Goal: Check status: Check status

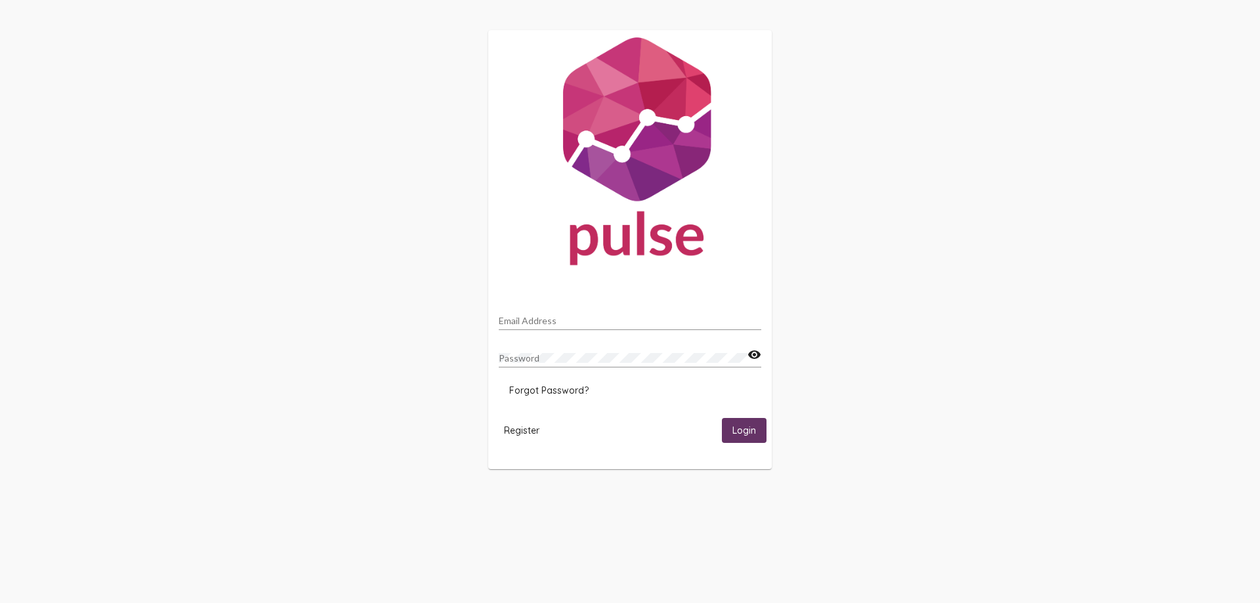
click at [643, 307] on div "Email Address" at bounding box center [630, 318] width 263 height 26
click at [639, 321] on input "Email Address" at bounding box center [630, 321] width 263 height 11
paste input "[EMAIL_ADDRESS][DOMAIN_NAME]"
type input "[EMAIL_ADDRESS][DOMAIN_NAME]"
click at [748, 435] on span "Login" at bounding box center [744, 431] width 24 height 12
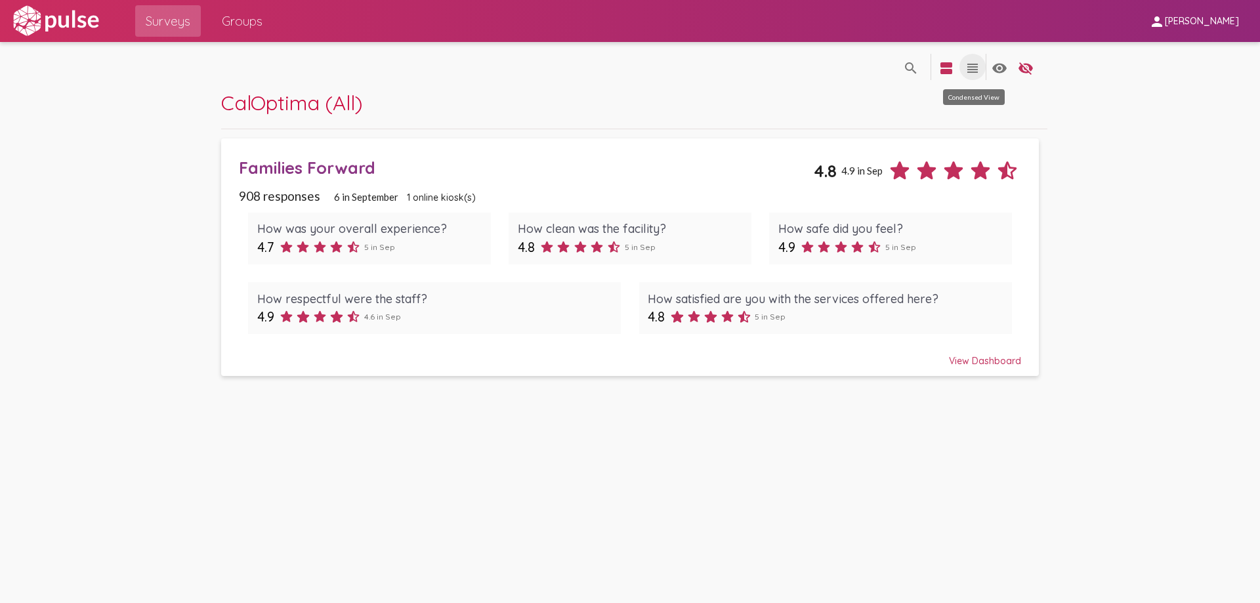
click at [971, 70] on mat-icon "view_headline" at bounding box center [973, 68] width 16 height 16
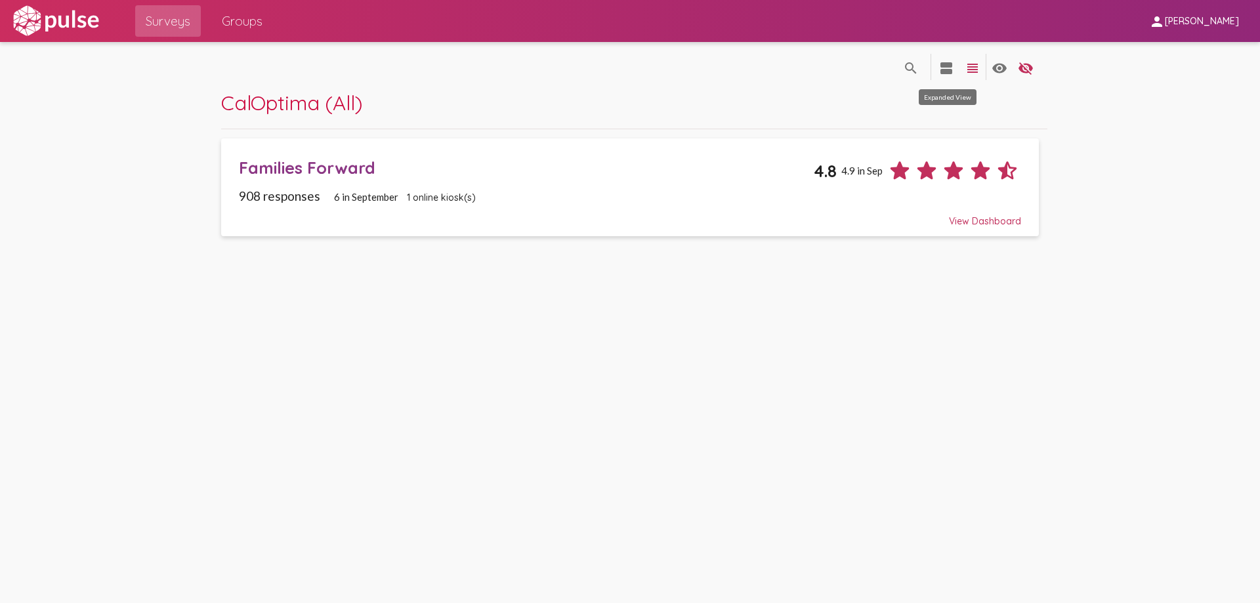
click at [949, 65] on mat-icon "view_agenda" at bounding box center [946, 68] width 16 height 16
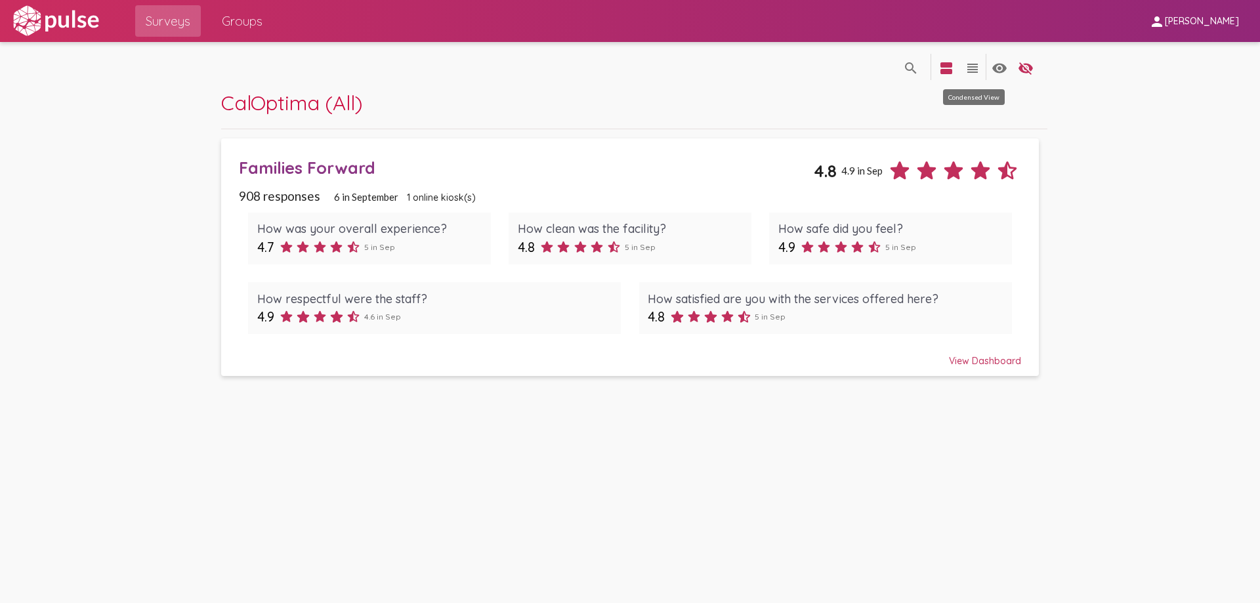
click at [968, 71] on mat-icon "view_headline" at bounding box center [973, 68] width 16 height 16
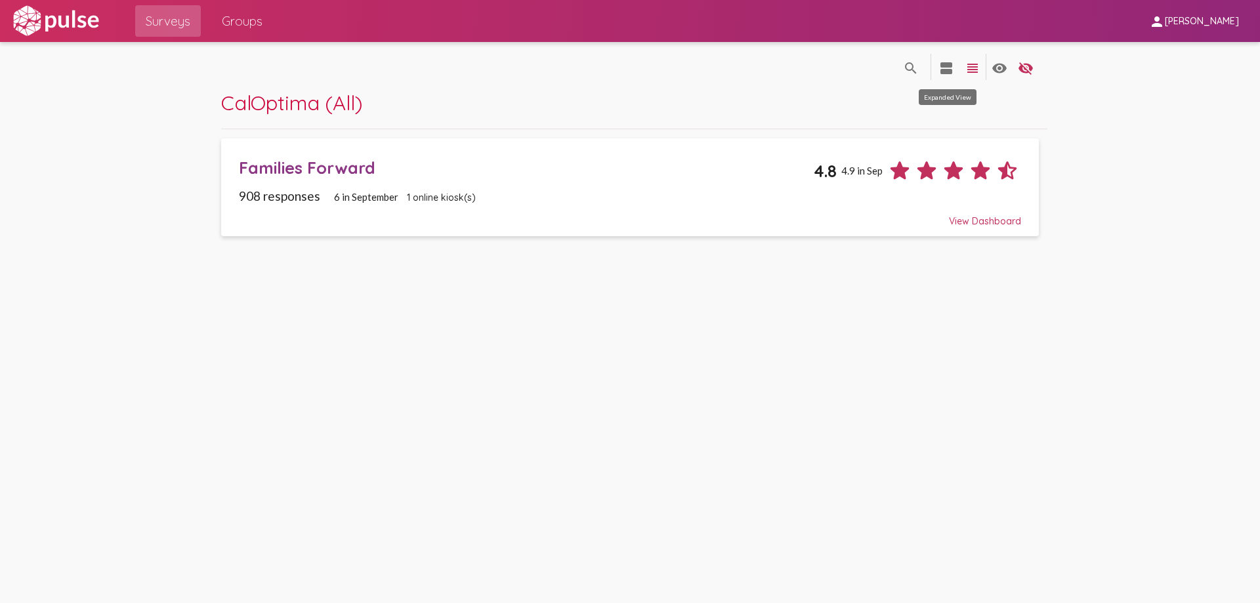
click at [946, 66] on mat-icon "view_agenda" at bounding box center [946, 68] width 16 height 16
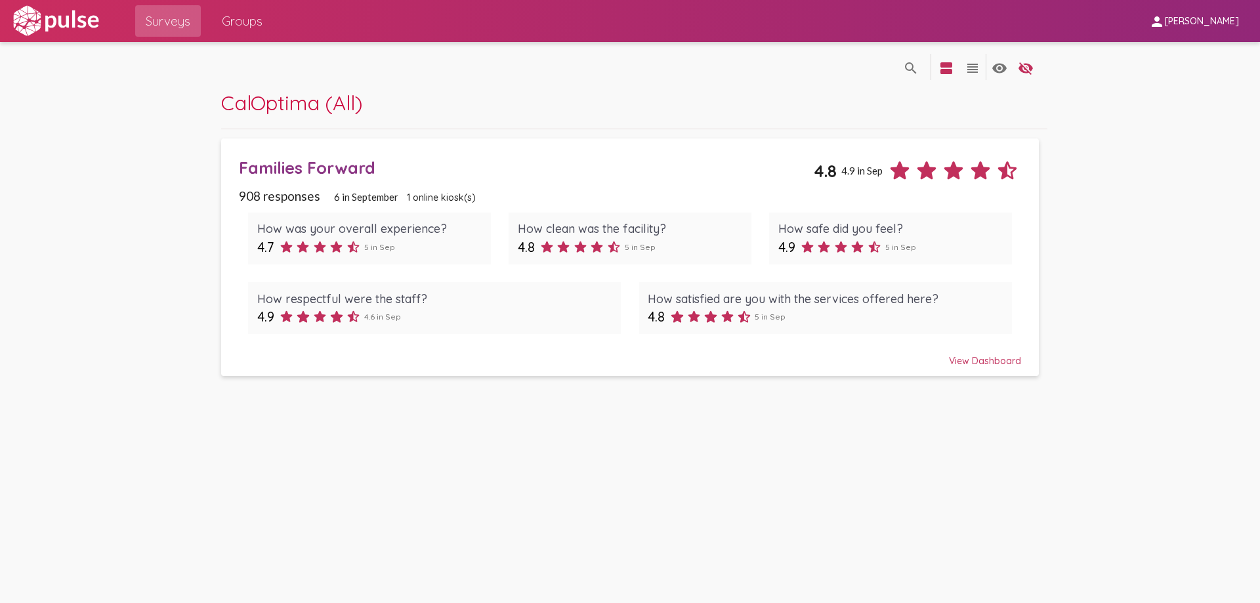
click at [973, 366] on div "View Dashboard" at bounding box center [630, 355] width 782 height 24
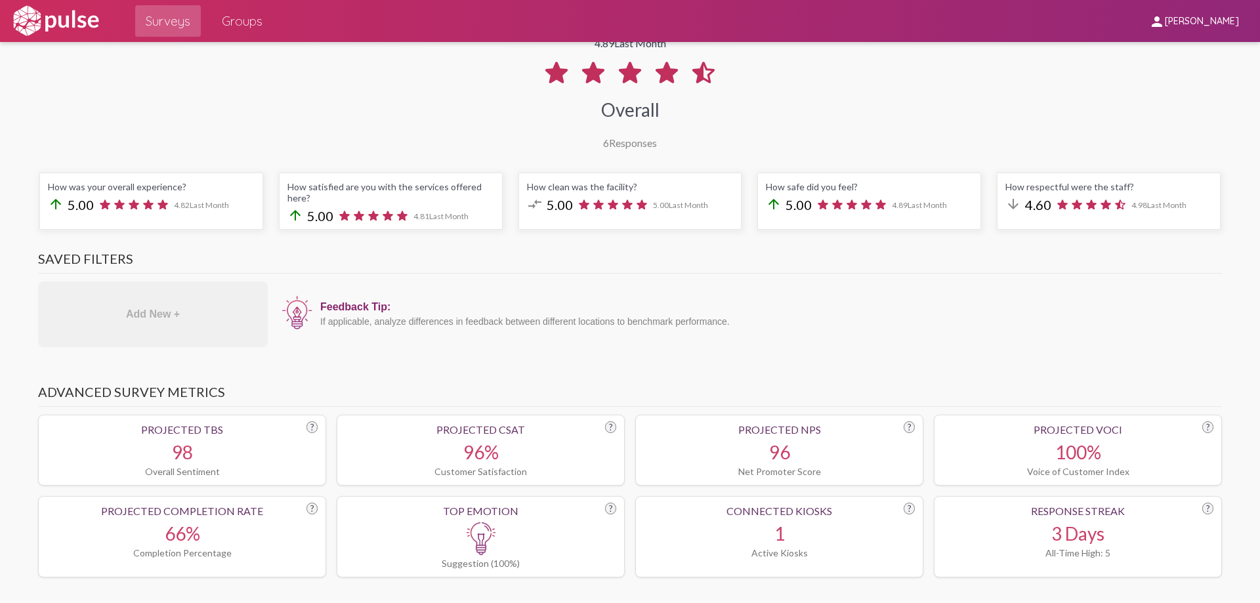
scroll to position [66, 0]
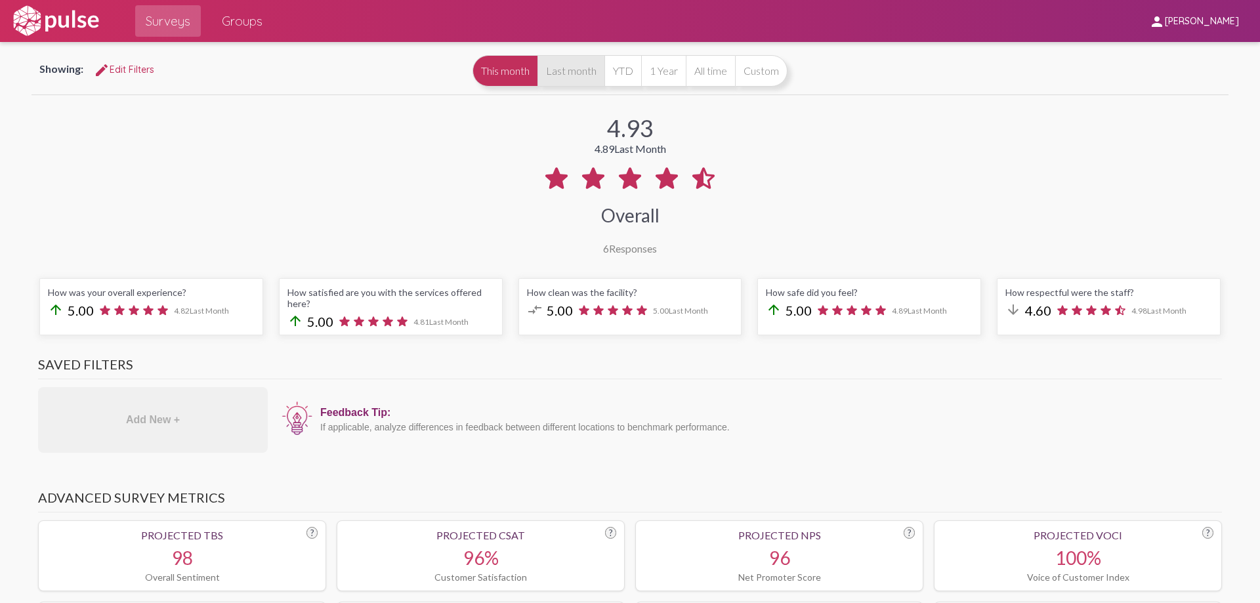
click at [551, 75] on button "Last month" at bounding box center [570, 71] width 67 height 32
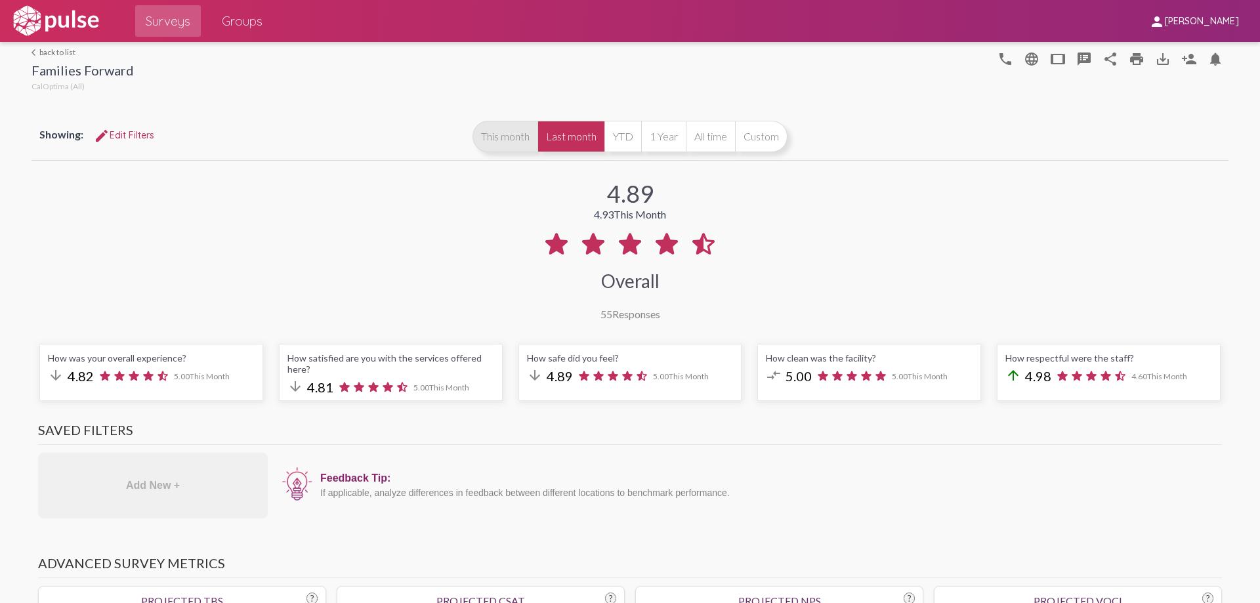
click at [506, 129] on button "This month" at bounding box center [505, 137] width 65 height 32
click at [562, 132] on button "Last month" at bounding box center [570, 137] width 67 height 32
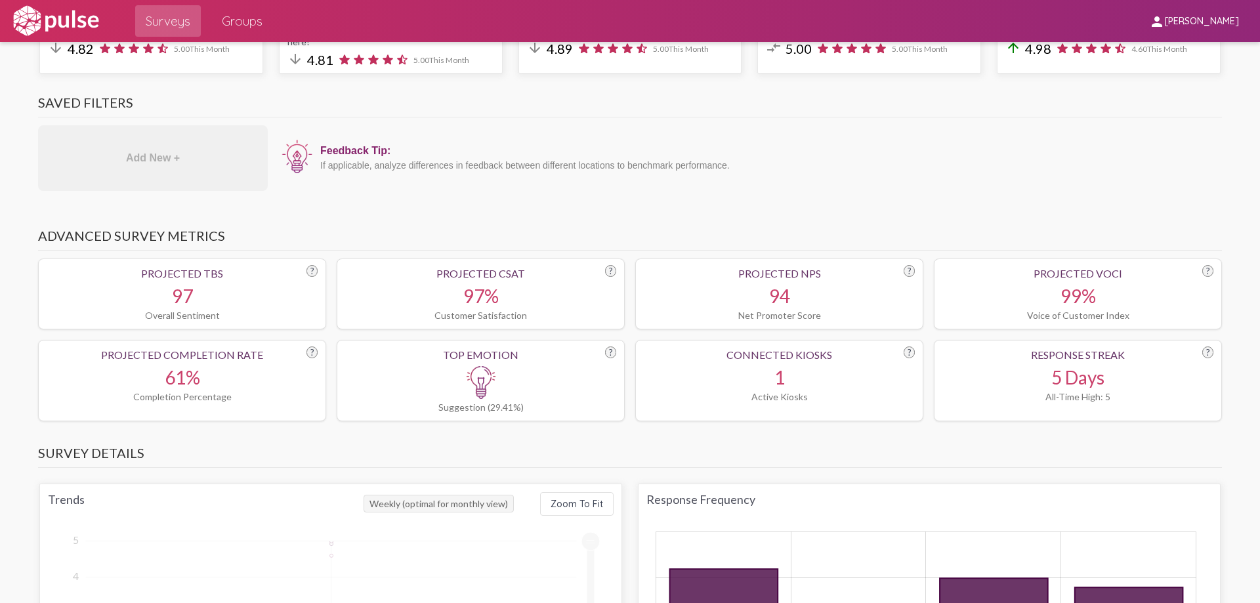
scroll to position [328, 0]
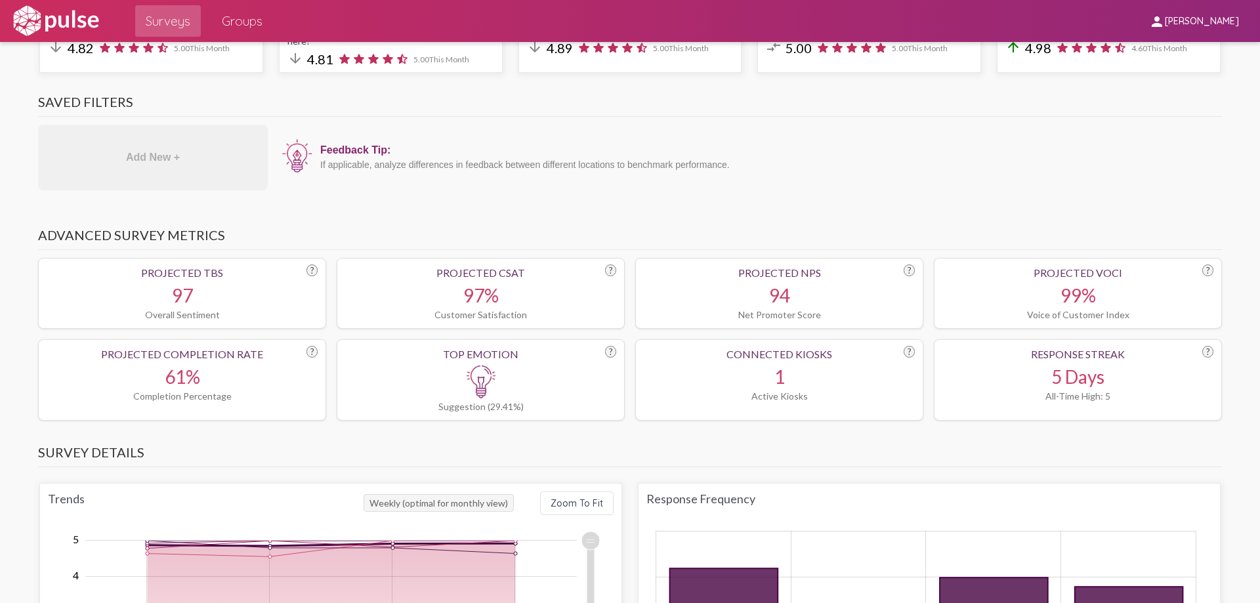
click at [469, 377] on img at bounding box center [481, 382] width 33 height 33
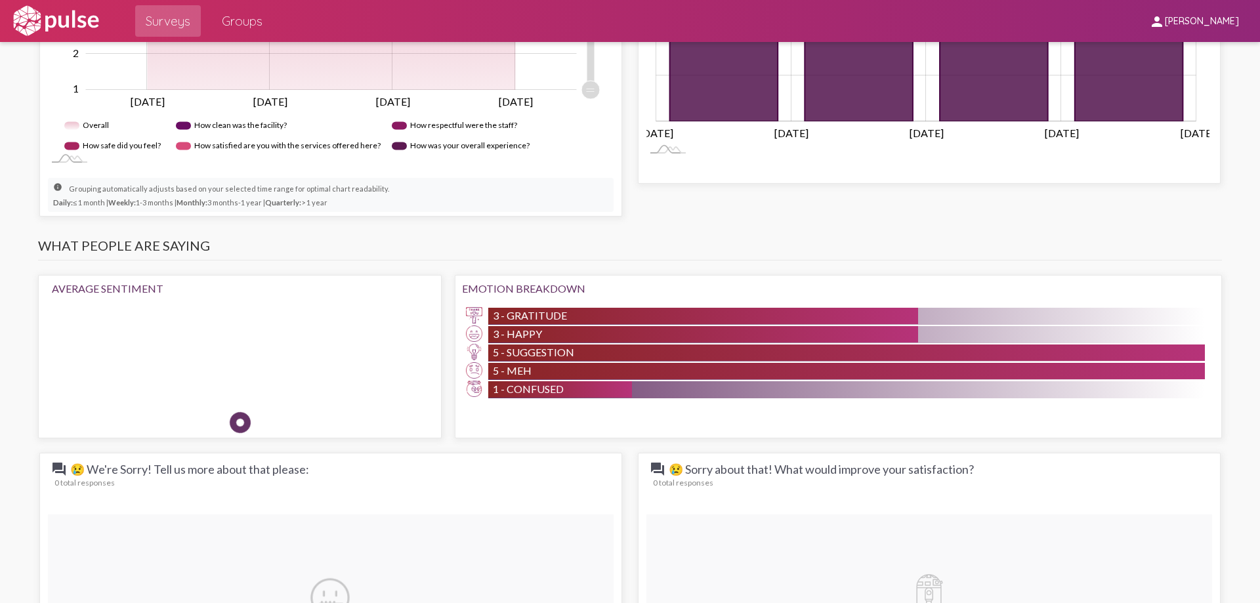
scroll to position [1050, 0]
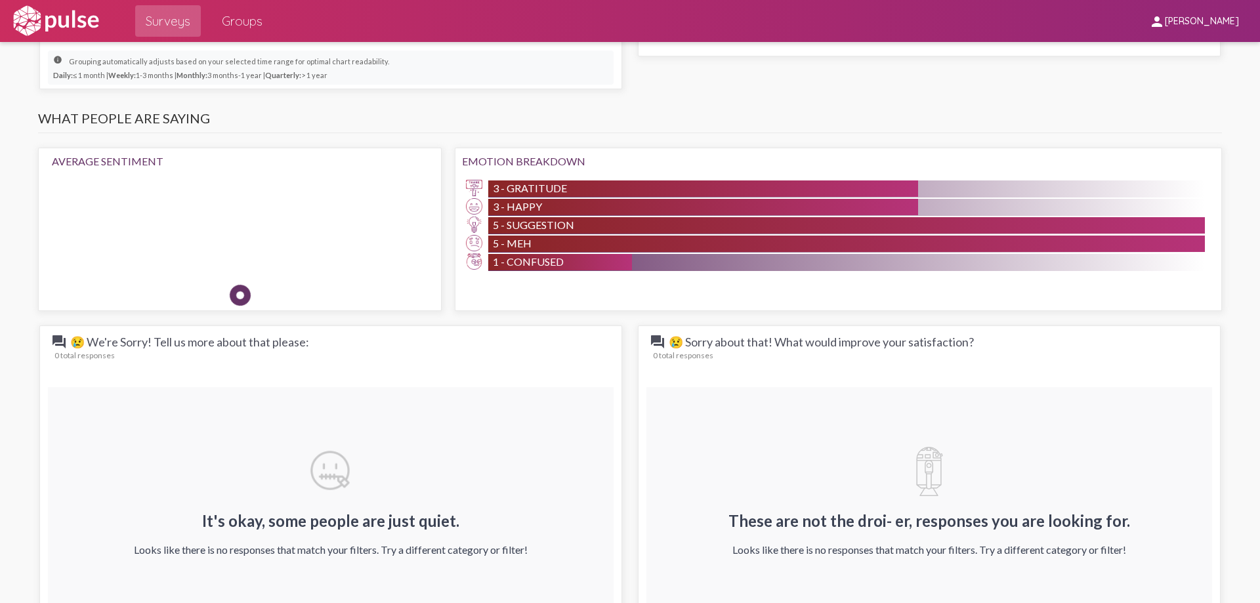
click at [571, 187] on div "3 - Gratitude" at bounding box center [703, 188] width 430 height 16
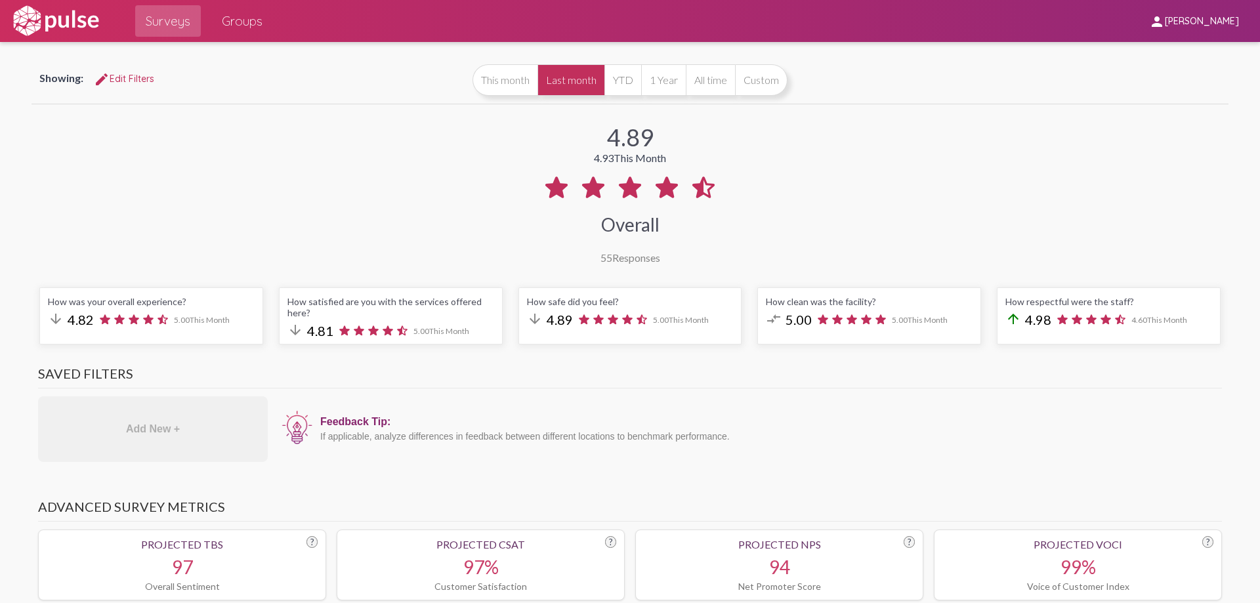
scroll to position [0, 0]
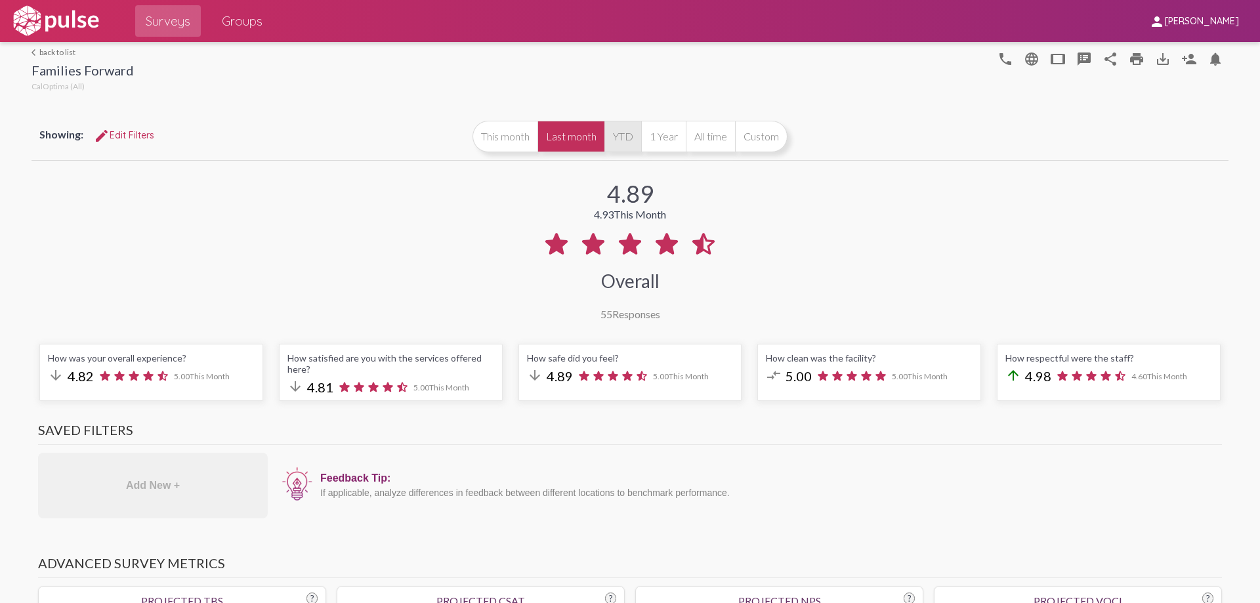
click at [625, 137] on button "YTD" at bounding box center [622, 137] width 37 height 32
click at [255, 20] on span "Groups" at bounding box center [242, 21] width 41 height 24
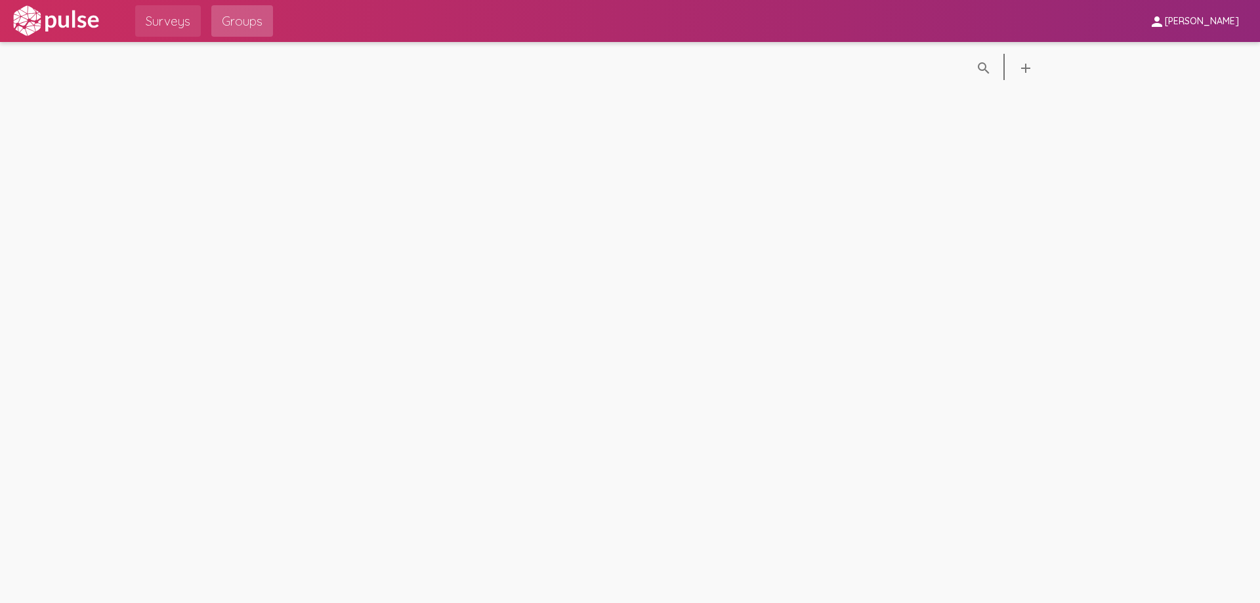
click at [180, 23] on span "Surveys" at bounding box center [168, 21] width 45 height 24
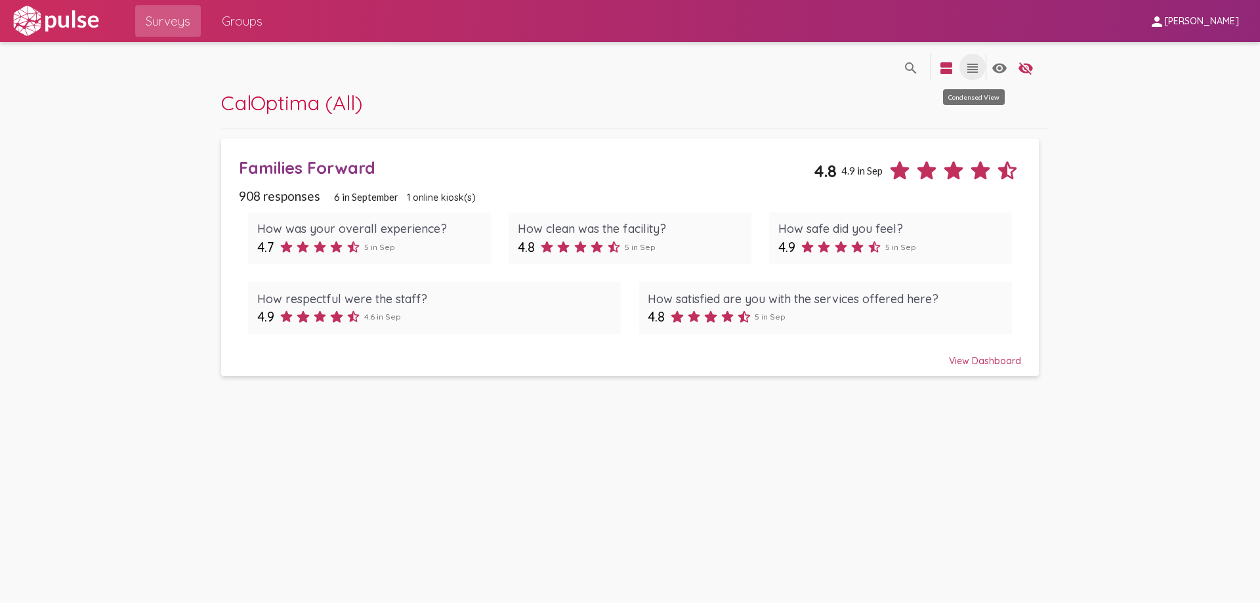
click at [966, 66] on mat-icon "view_headline" at bounding box center [973, 68] width 16 height 16
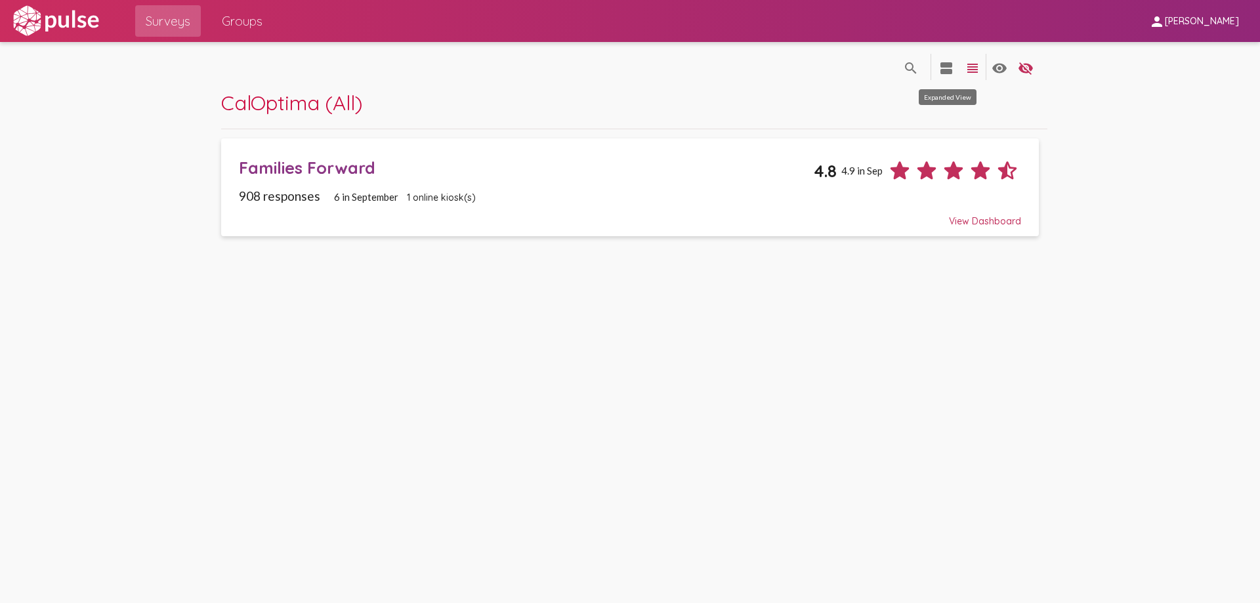
click at [950, 64] on mat-icon "view_agenda" at bounding box center [946, 68] width 16 height 16
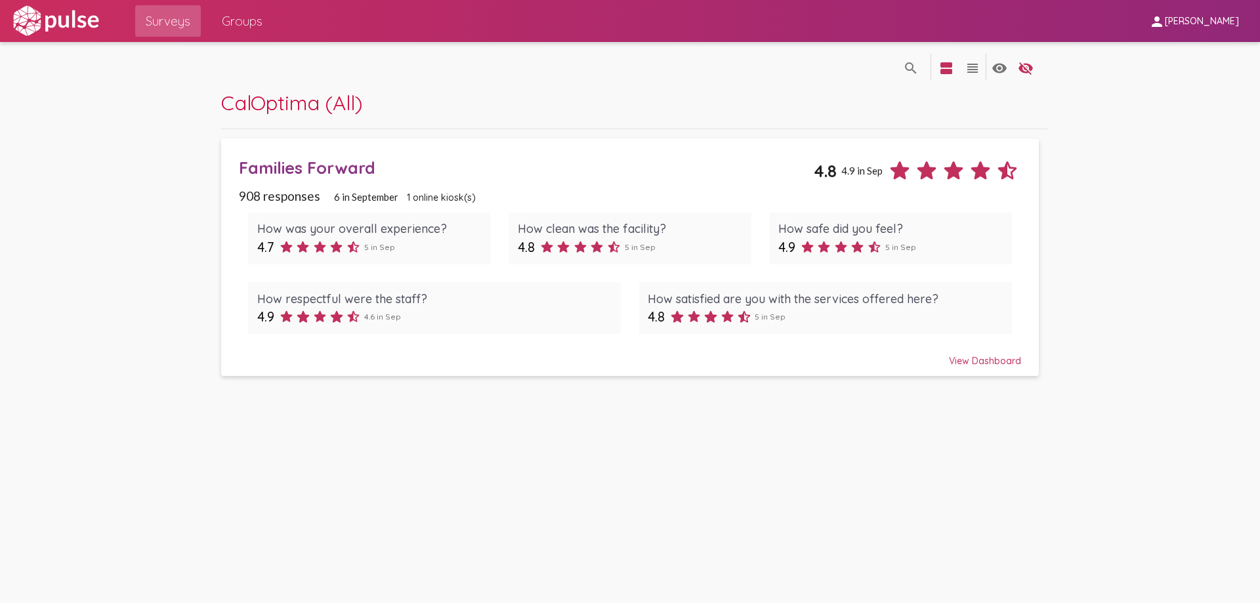
click at [968, 356] on div "View Dashboard" at bounding box center [630, 355] width 782 height 24
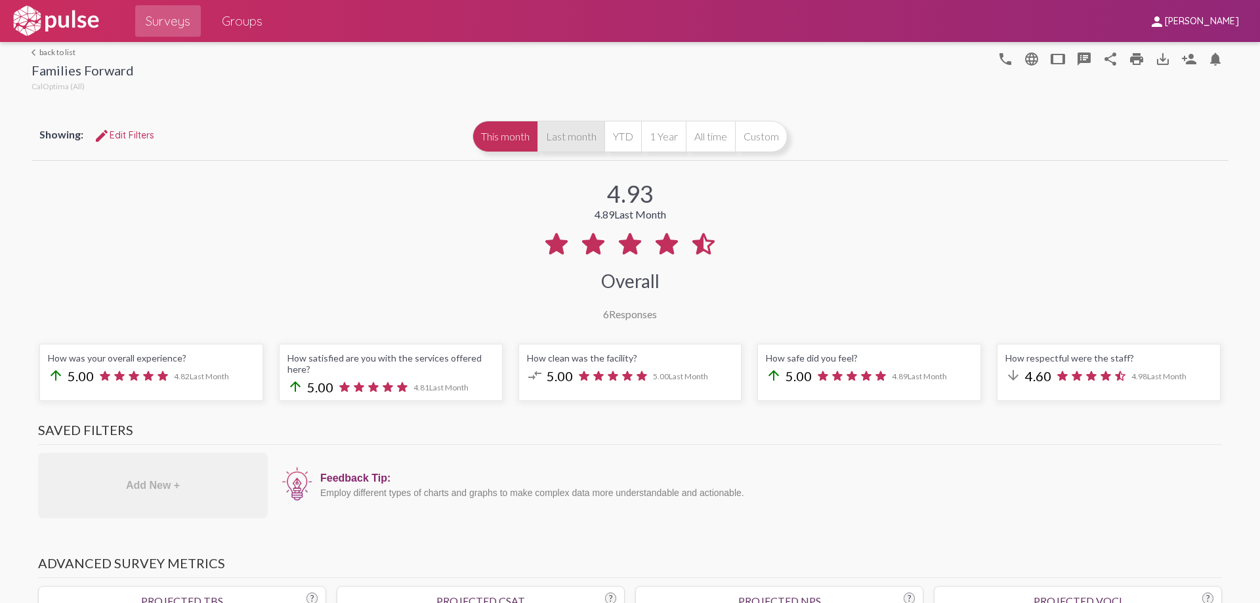
click at [576, 149] on button "Last month" at bounding box center [570, 137] width 67 height 32
click at [517, 140] on button "This month" at bounding box center [505, 137] width 65 height 32
click at [581, 140] on button "Last month" at bounding box center [570, 137] width 67 height 32
click at [618, 143] on button "YTD" at bounding box center [622, 137] width 37 height 32
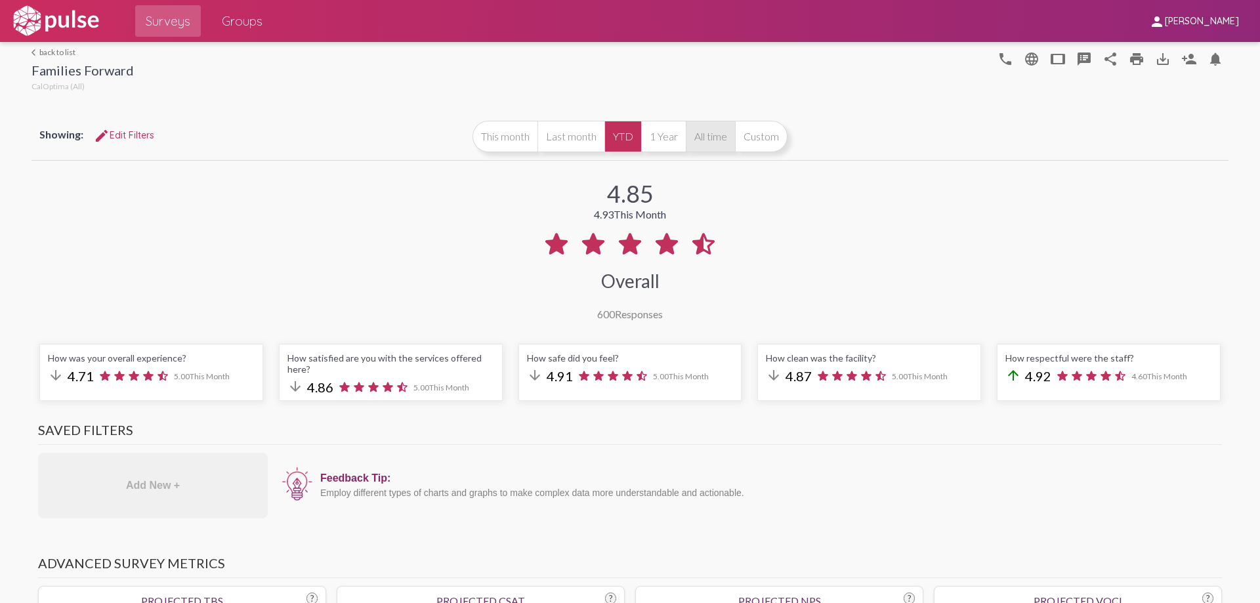
click at [703, 133] on button "All time" at bounding box center [710, 137] width 49 height 32
click at [516, 131] on button "This month" at bounding box center [505, 137] width 65 height 32
